Goal: Find specific page/section: Find specific page/section

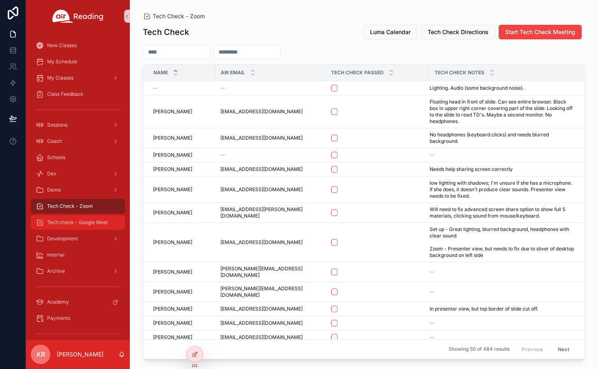
click at [74, 224] on span "Tech check - Google Meet" at bounding box center [77, 222] width 61 height 6
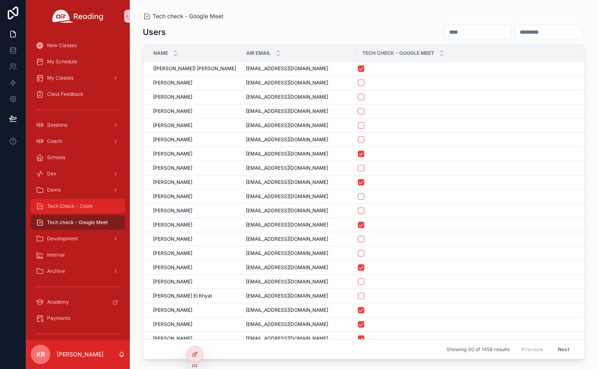
click at [85, 209] on div "Tech Check - Zoom" at bounding box center [78, 206] width 84 height 13
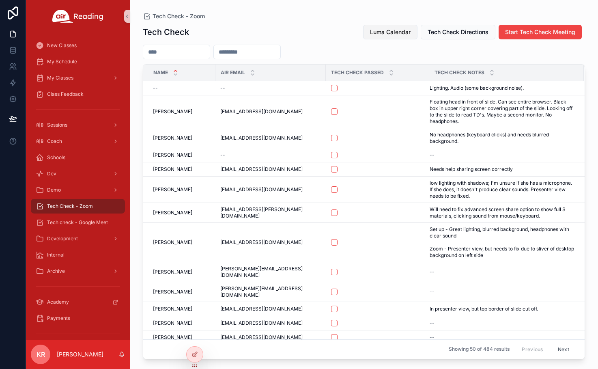
click at [383, 31] on span "Luma Calendar" at bounding box center [390, 32] width 41 height 8
click at [79, 220] on span "Tech check - Google Meet" at bounding box center [77, 222] width 61 height 6
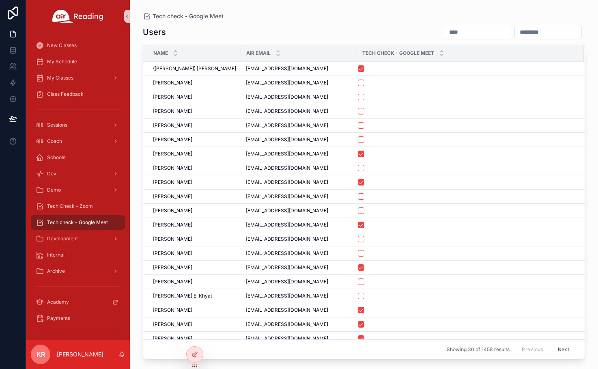
click at [444, 32] on input "scrollable content" at bounding box center [477, 31] width 67 height 11
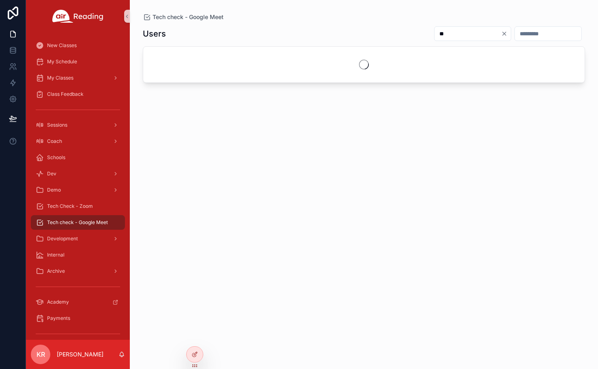
type input "*"
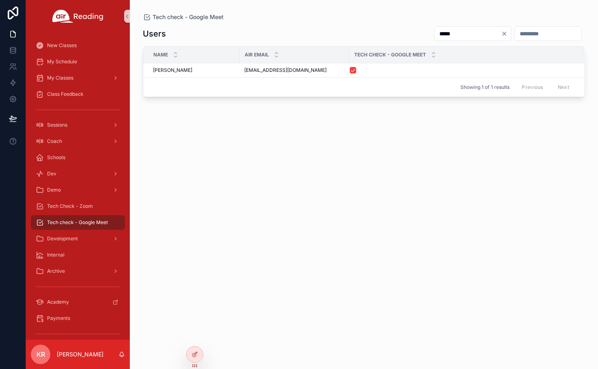
type input "*****"
drag, startPoint x: 80, startPoint y: 209, endPoint x: 97, endPoint y: 210, distance: 17.1
click at [80, 209] on div "Tech Check - Zoom" at bounding box center [78, 206] width 84 height 13
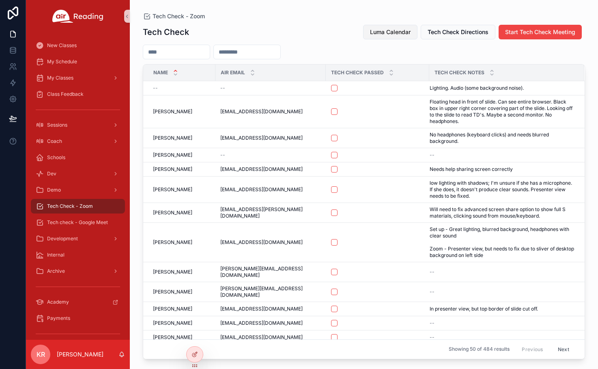
click at [392, 29] on span "Luma Calendar" at bounding box center [390, 32] width 41 height 8
click at [379, 35] on span "Luma Calendar" at bounding box center [390, 32] width 41 height 8
click at [72, 144] on div "Coach" at bounding box center [78, 141] width 84 height 13
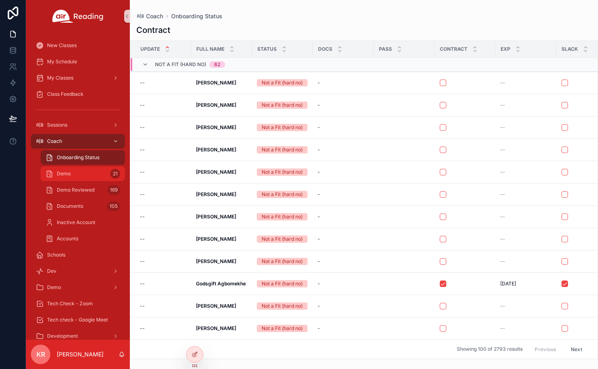
click at [85, 177] on div "Demo 21" at bounding box center [82, 173] width 75 height 13
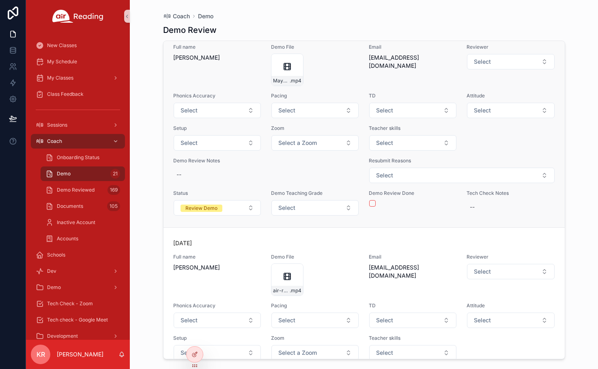
scroll to position [974, 0]
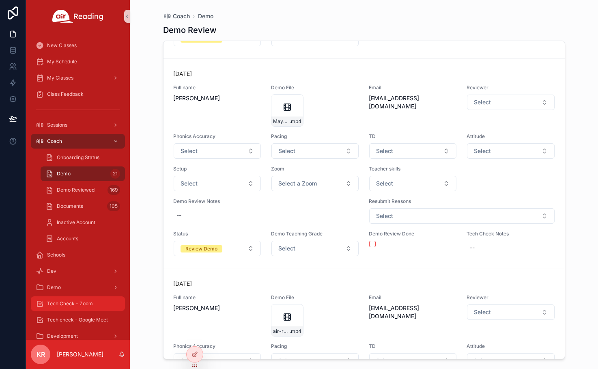
click at [74, 303] on span "Tech Check - Zoom" at bounding box center [70, 303] width 46 height 6
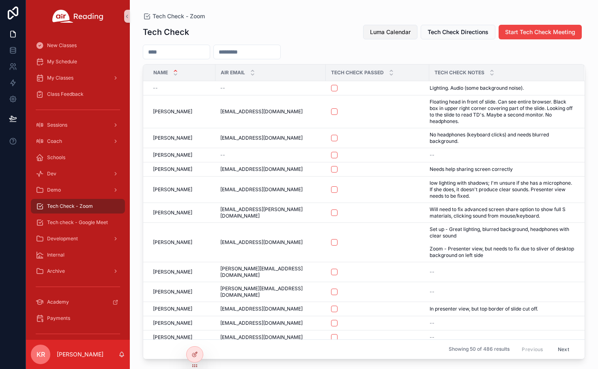
click at [390, 31] on span "Luma Calendar" at bounding box center [390, 32] width 41 height 8
click at [63, 145] on div "Coach" at bounding box center [78, 141] width 84 height 13
